Goal: Task Accomplishment & Management: Use online tool/utility

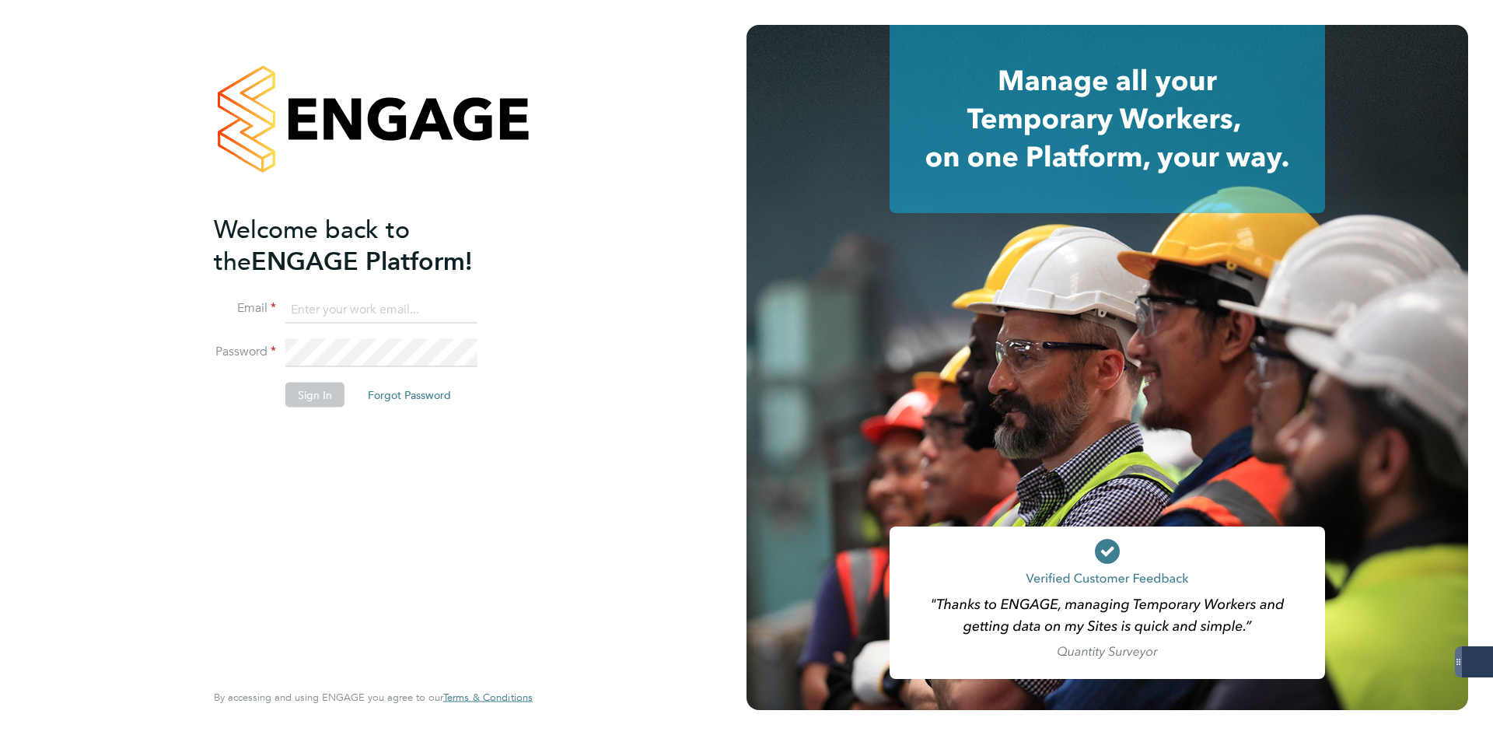
type input "iblackhall@skilledcareers.co.uk"
click at [316, 384] on button "Sign In" at bounding box center [314, 394] width 59 height 25
click at [315, 393] on div "Sorry, we are having problems connecting to our services." at bounding box center [373, 367] width 746 height 735
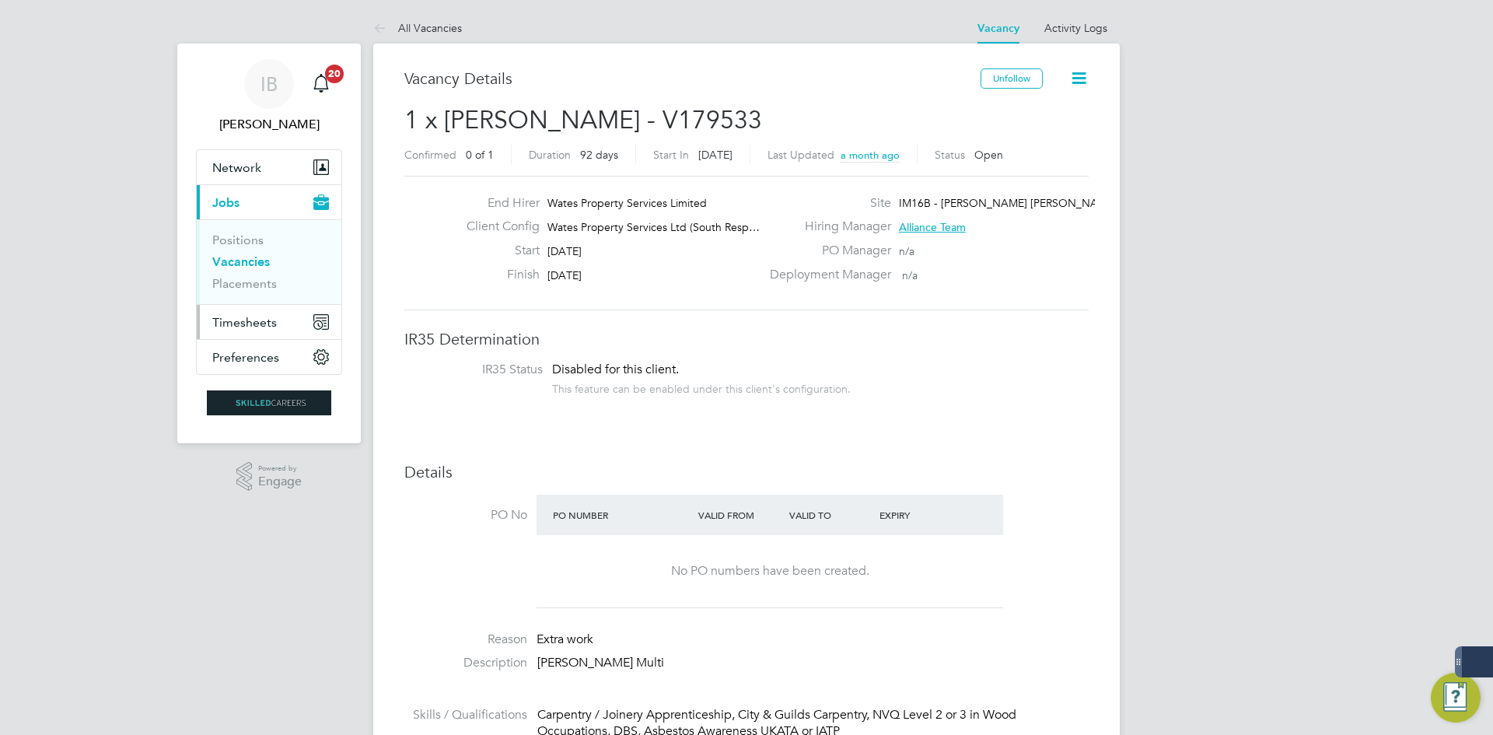
click at [255, 316] on span "Timesheets" at bounding box center [244, 322] width 65 height 15
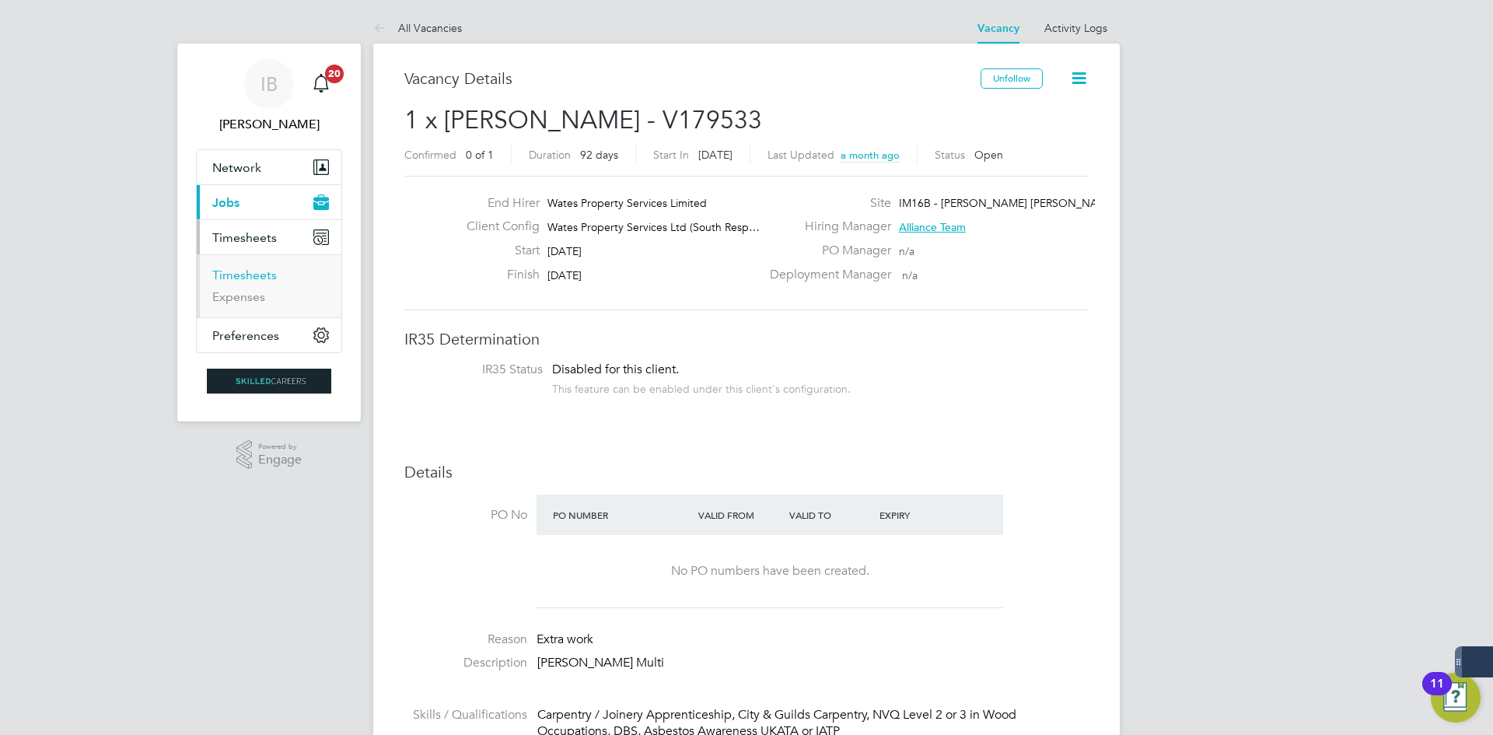
click at [251, 269] on link "Timesheets" at bounding box center [244, 274] width 65 height 15
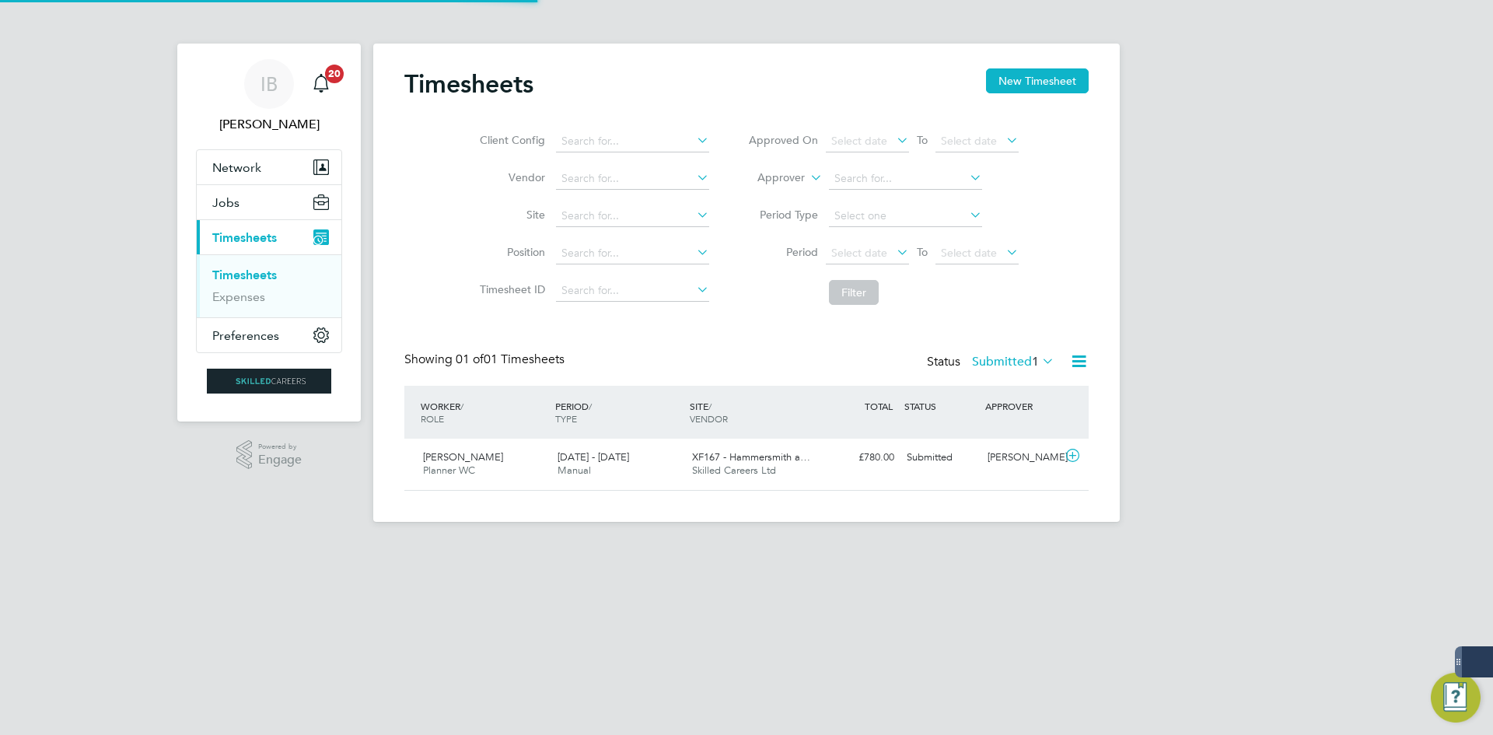
scroll to position [40, 135]
click at [1009, 73] on button "New Timesheet" at bounding box center [1037, 80] width 103 height 25
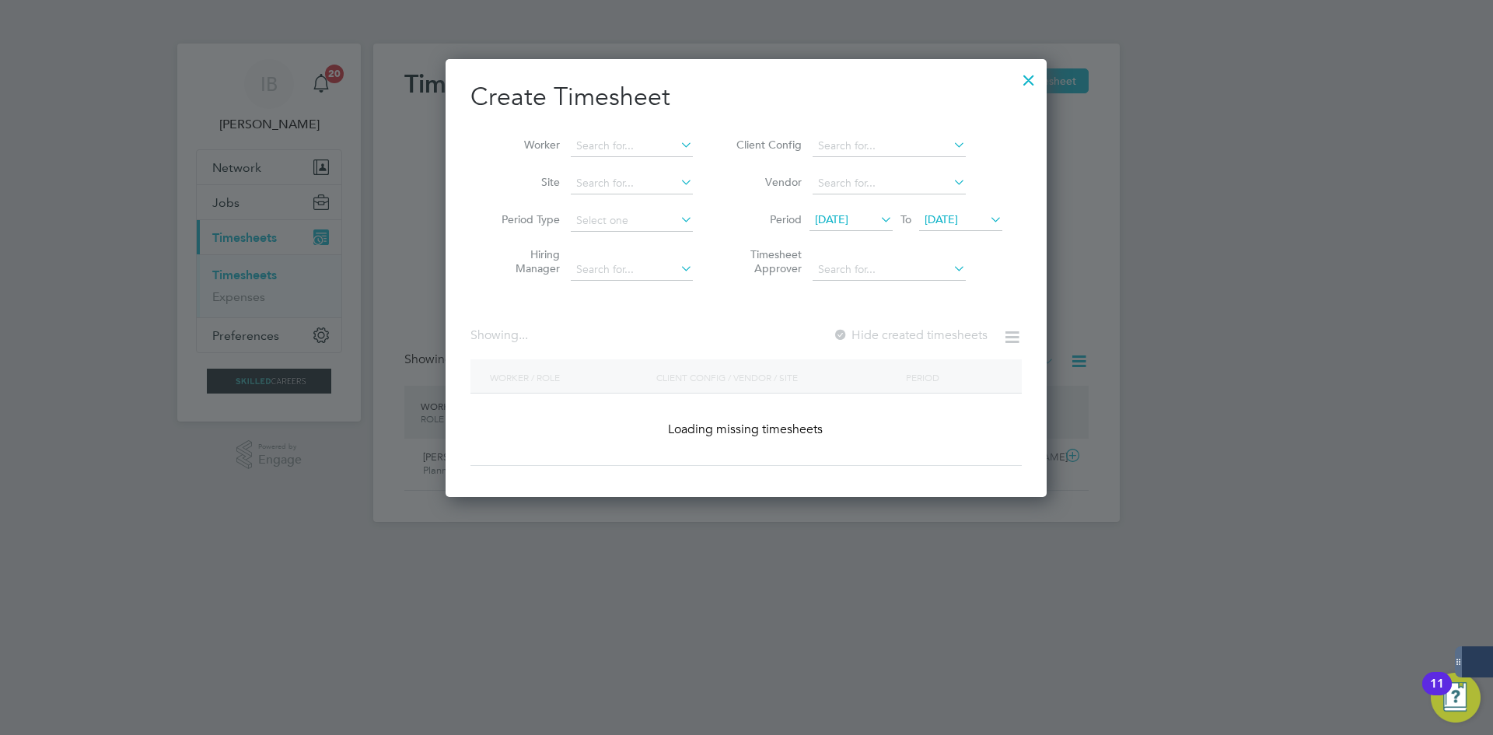
scroll to position [2921, 602]
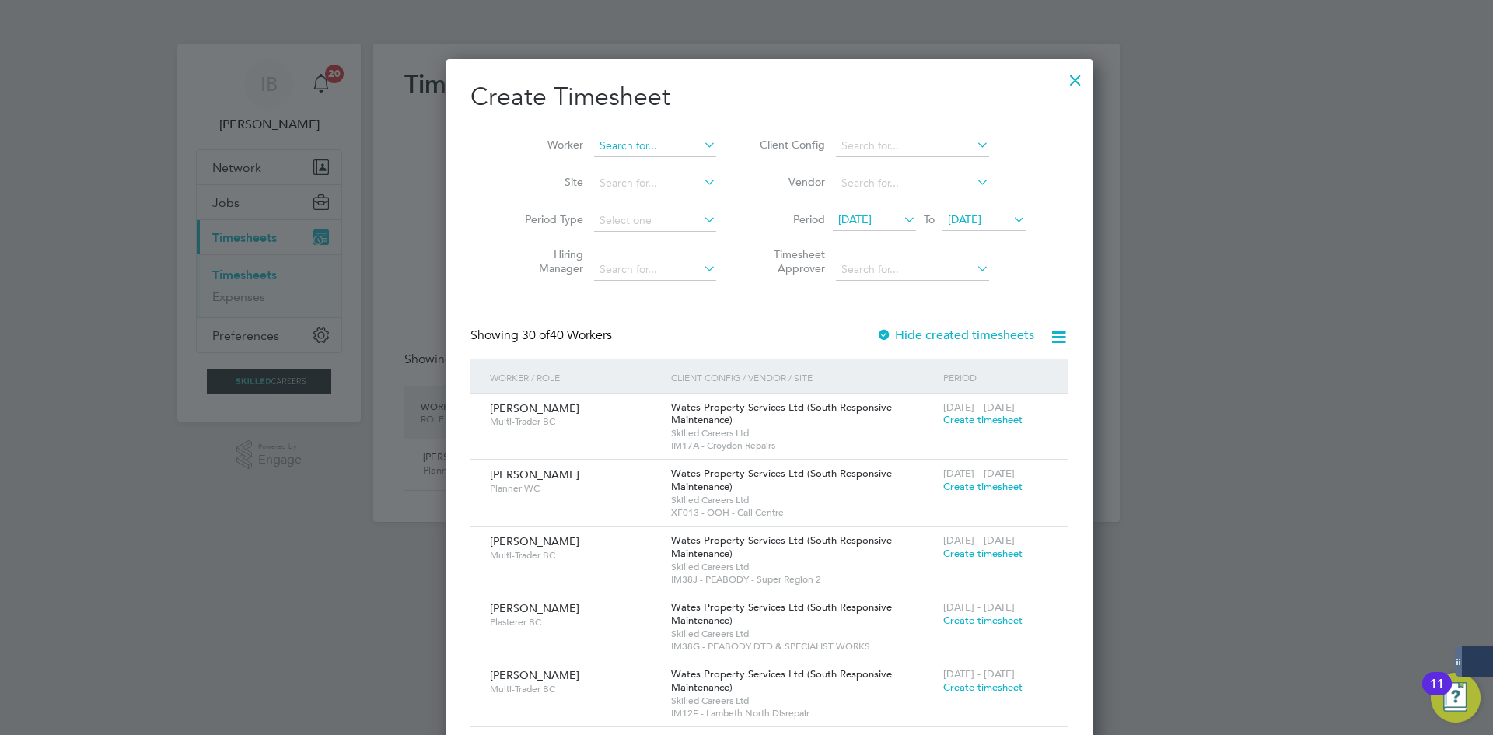
click at [607, 150] on input at bounding box center [655, 146] width 122 height 22
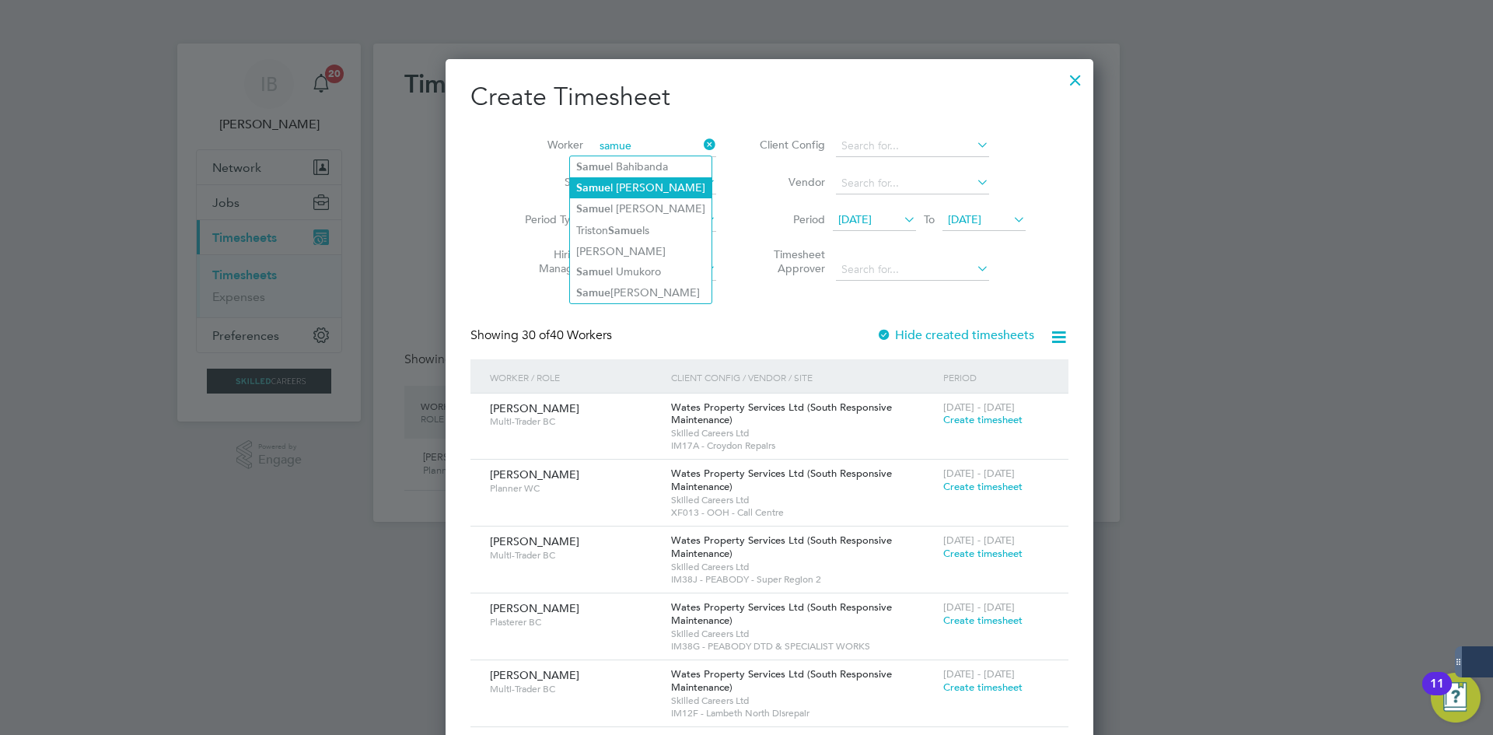
click at [625, 183] on li "[PERSON_NAME]" at bounding box center [640, 187] width 141 height 21
type input "[PERSON_NAME]"
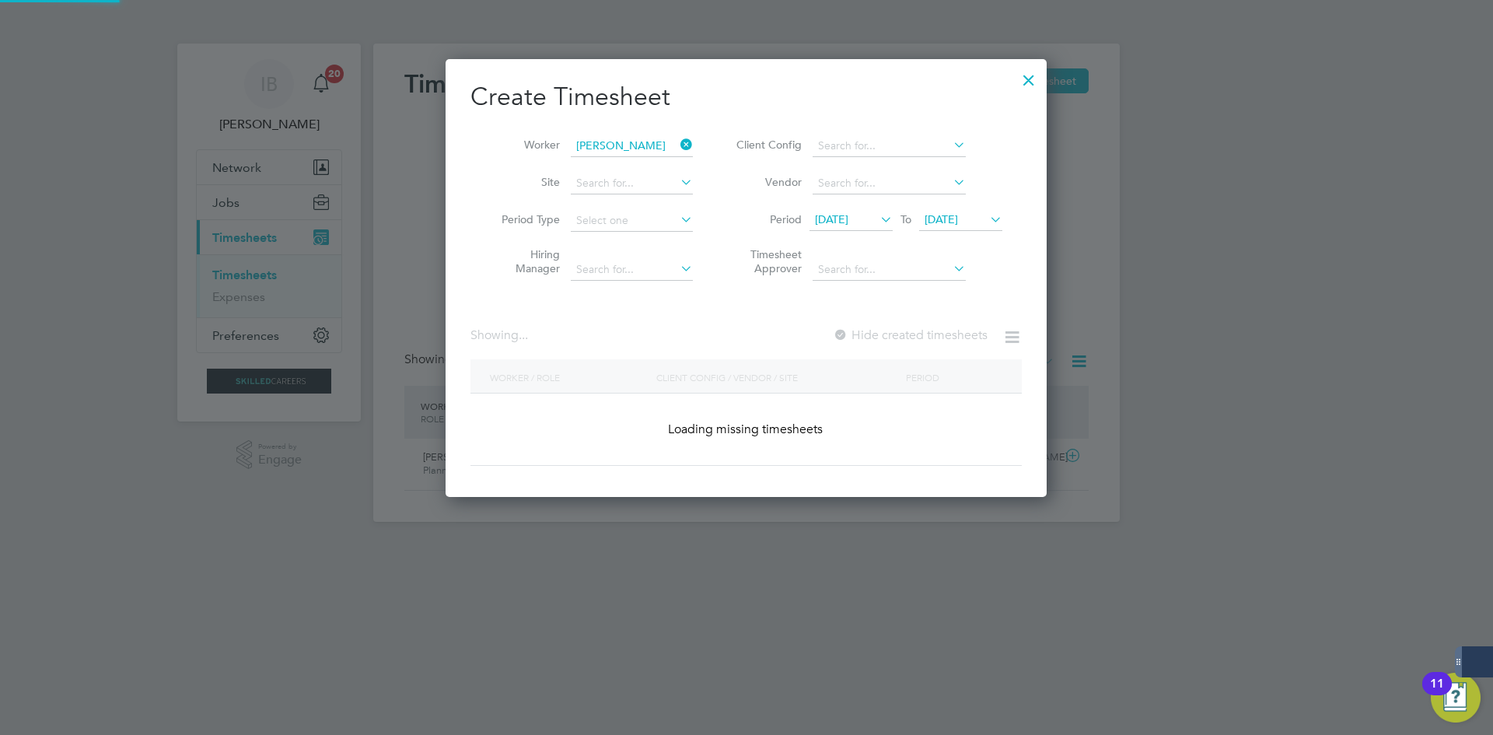
scroll to position [499, 602]
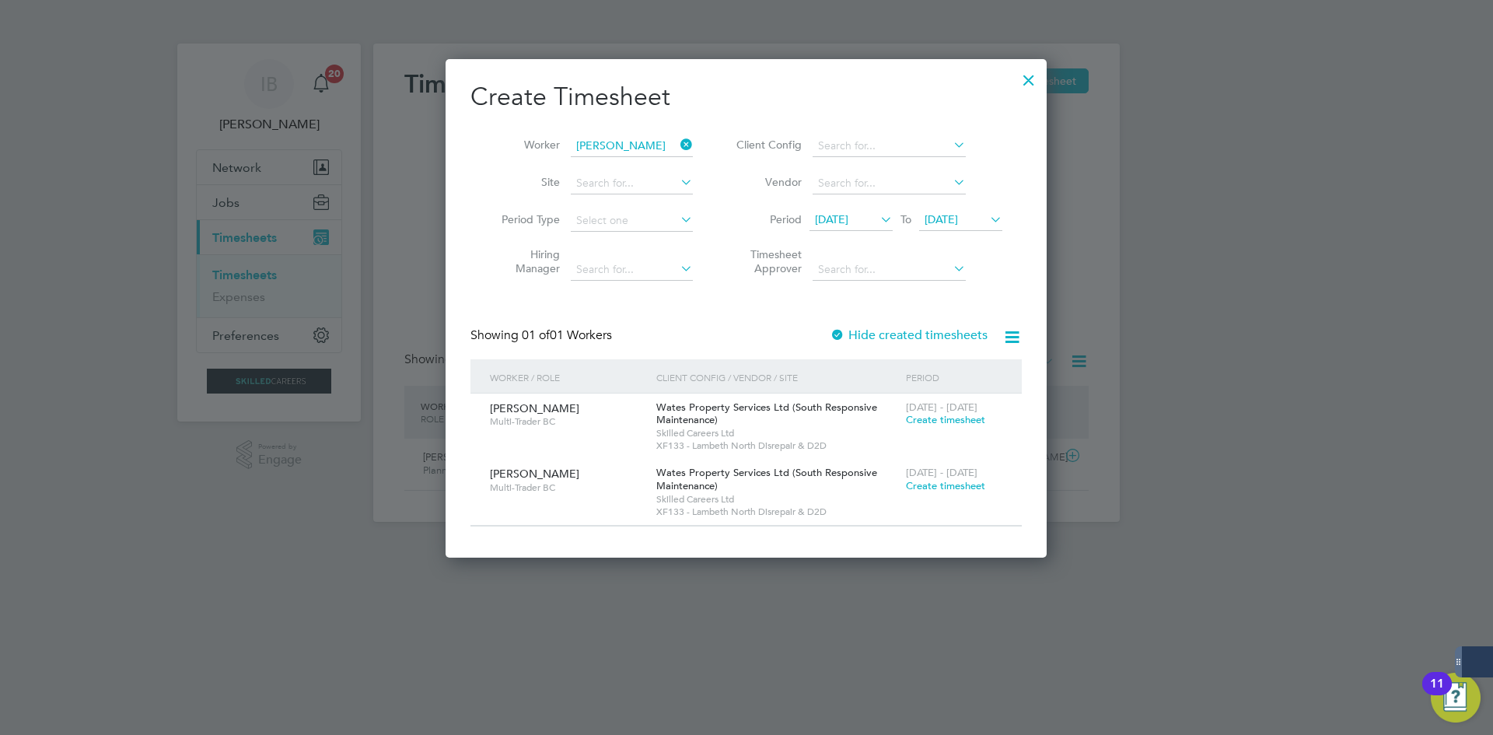
click at [927, 331] on label "Hide created timesheets" at bounding box center [908, 335] width 158 height 16
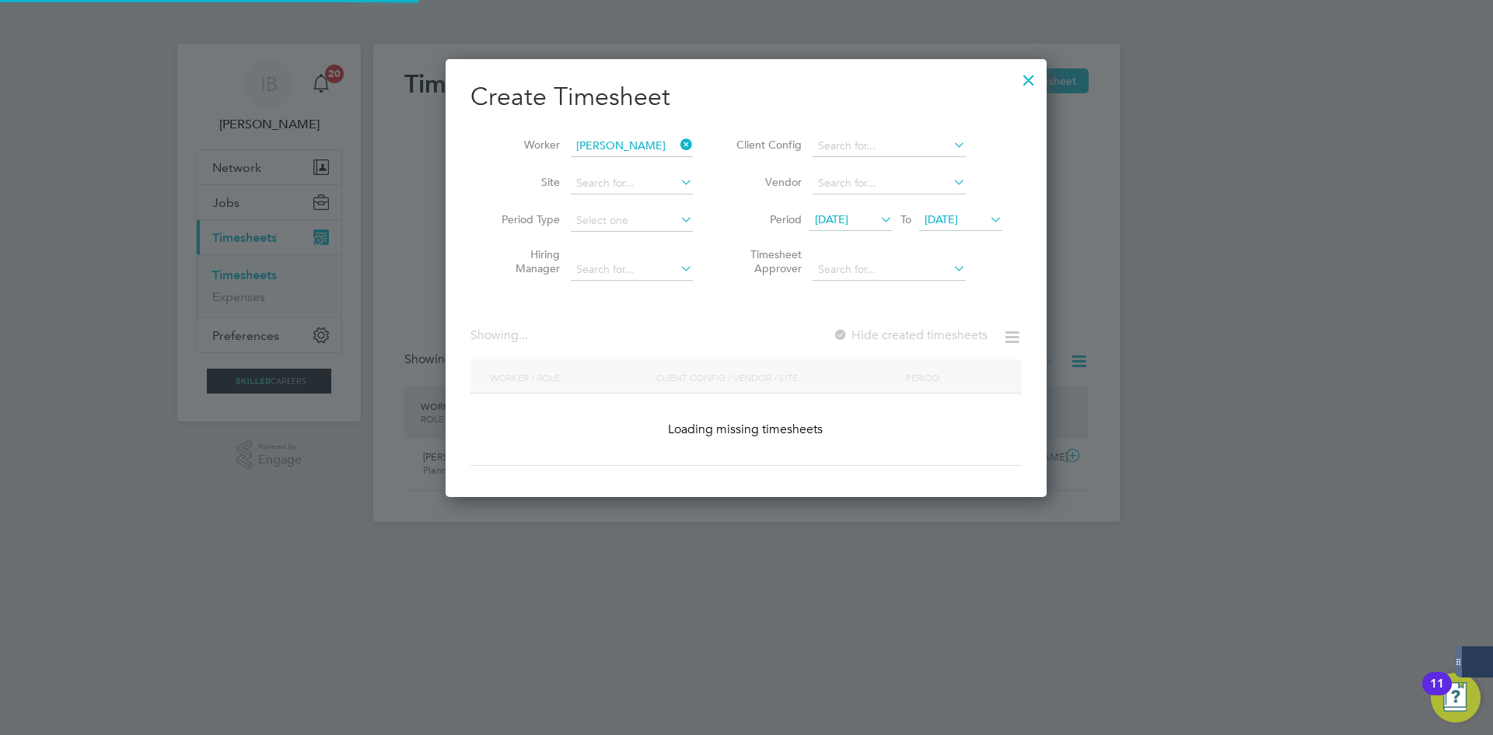
scroll to position [499, 602]
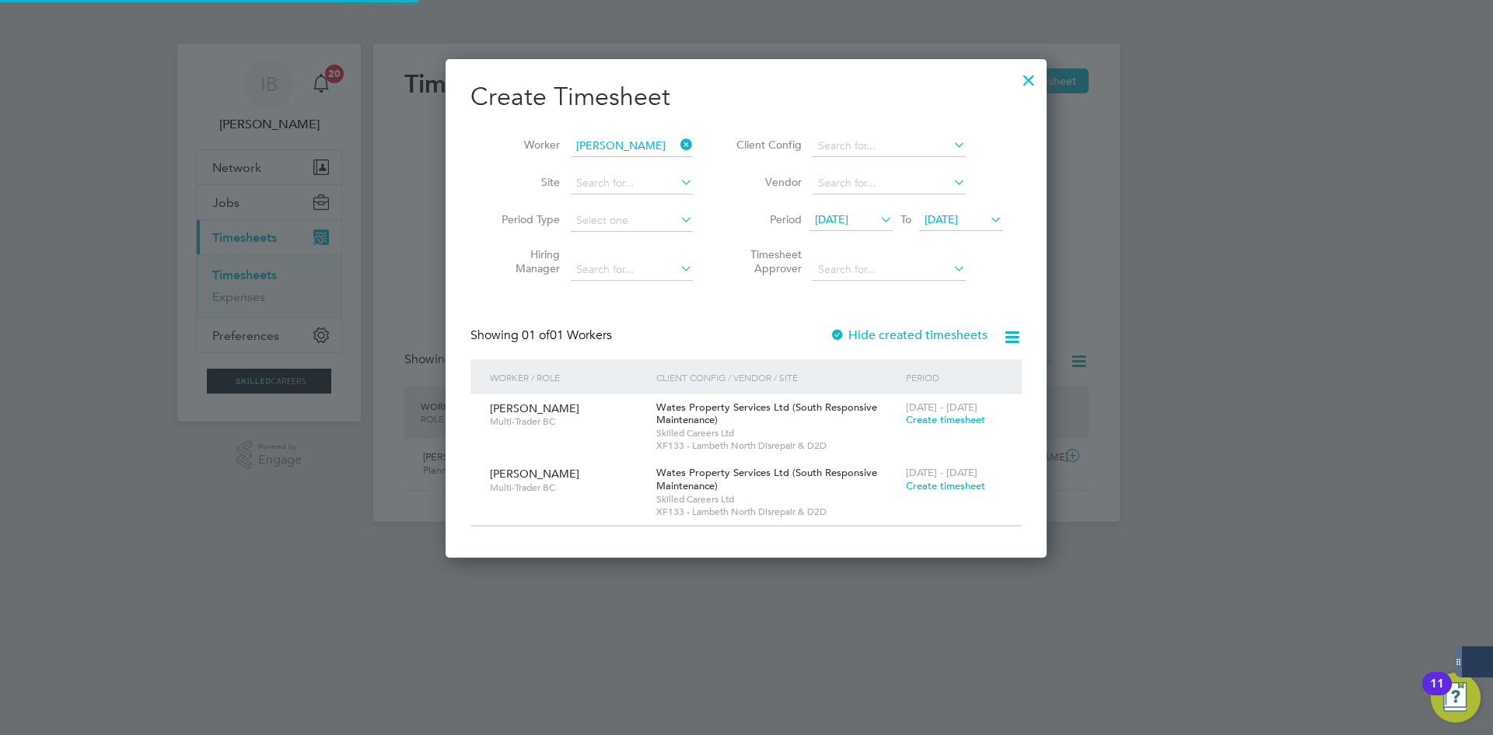
click at [927, 331] on label "Hide created timesheets" at bounding box center [908, 335] width 158 height 16
click at [925, 331] on label "Hide created timesheets" at bounding box center [908, 335] width 158 height 16
click at [845, 223] on span "[DATE]" at bounding box center [831, 219] width 33 height 14
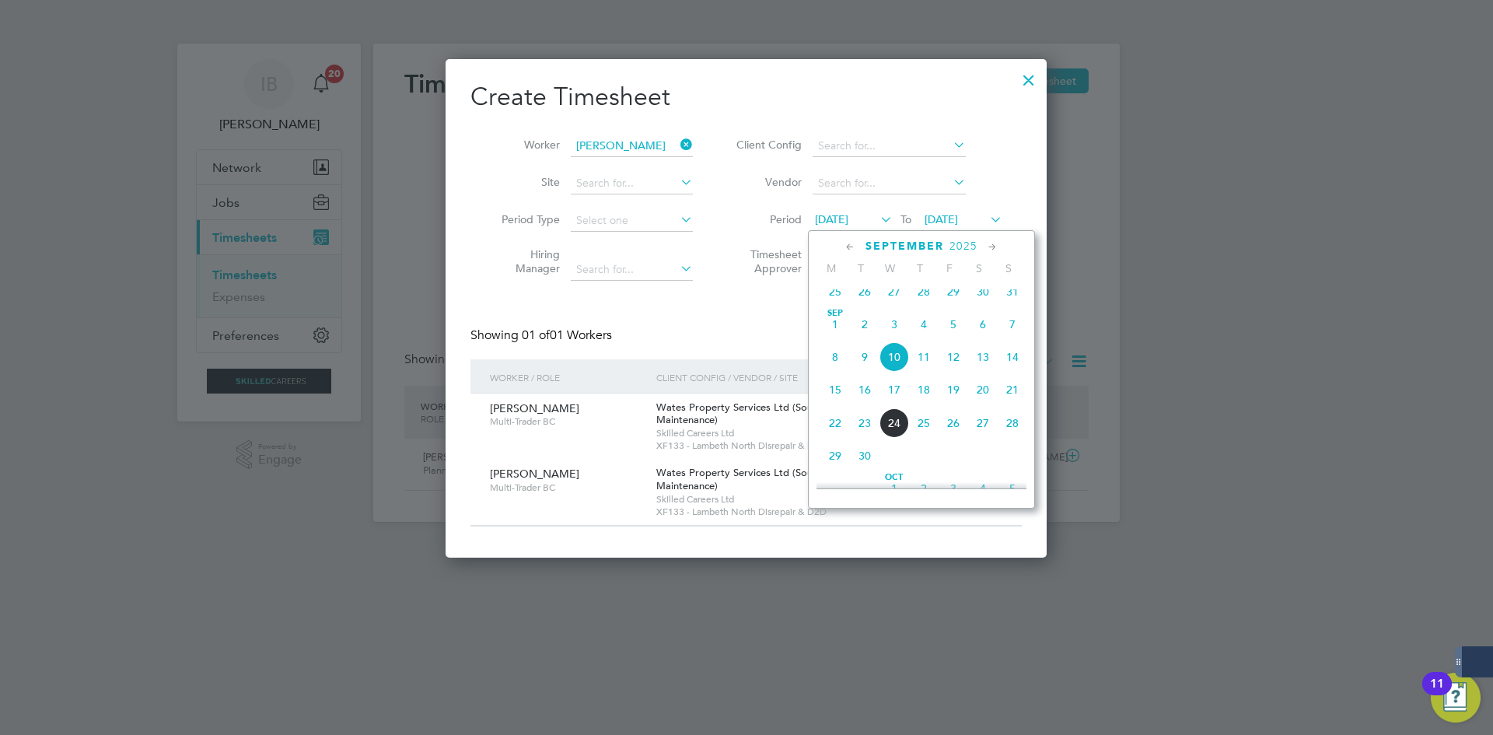
click at [835, 317] on span "Sep" at bounding box center [835, 313] width 30 height 8
